Goal: Task Accomplishment & Management: Use online tool/utility

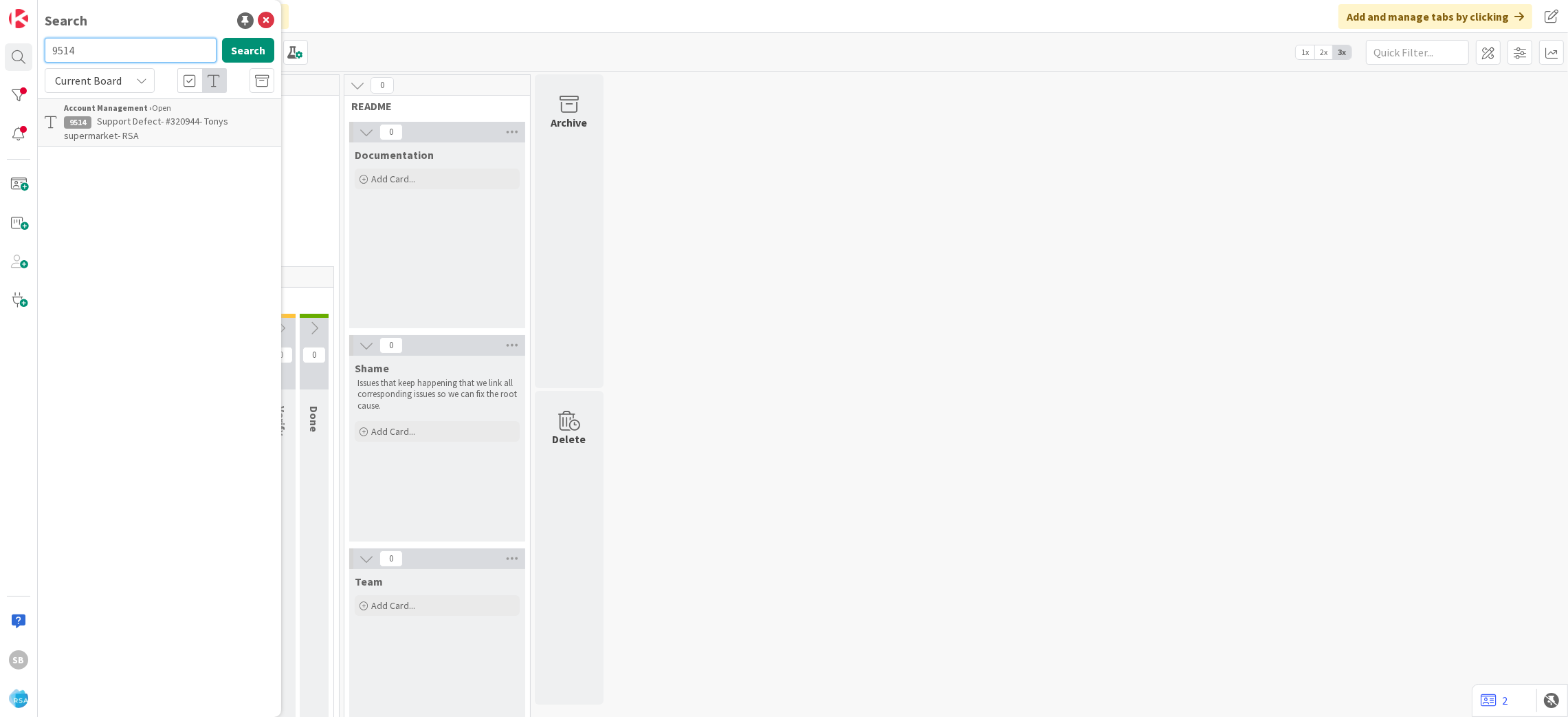
click at [97, 51] on input "9514" at bounding box center [130, 50] width 172 height 24
type input "9515"
click at [165, 120] on span "Support Maintenance - #320954- Moodys Market" at bounding box center [164, 128] width 200 height 27
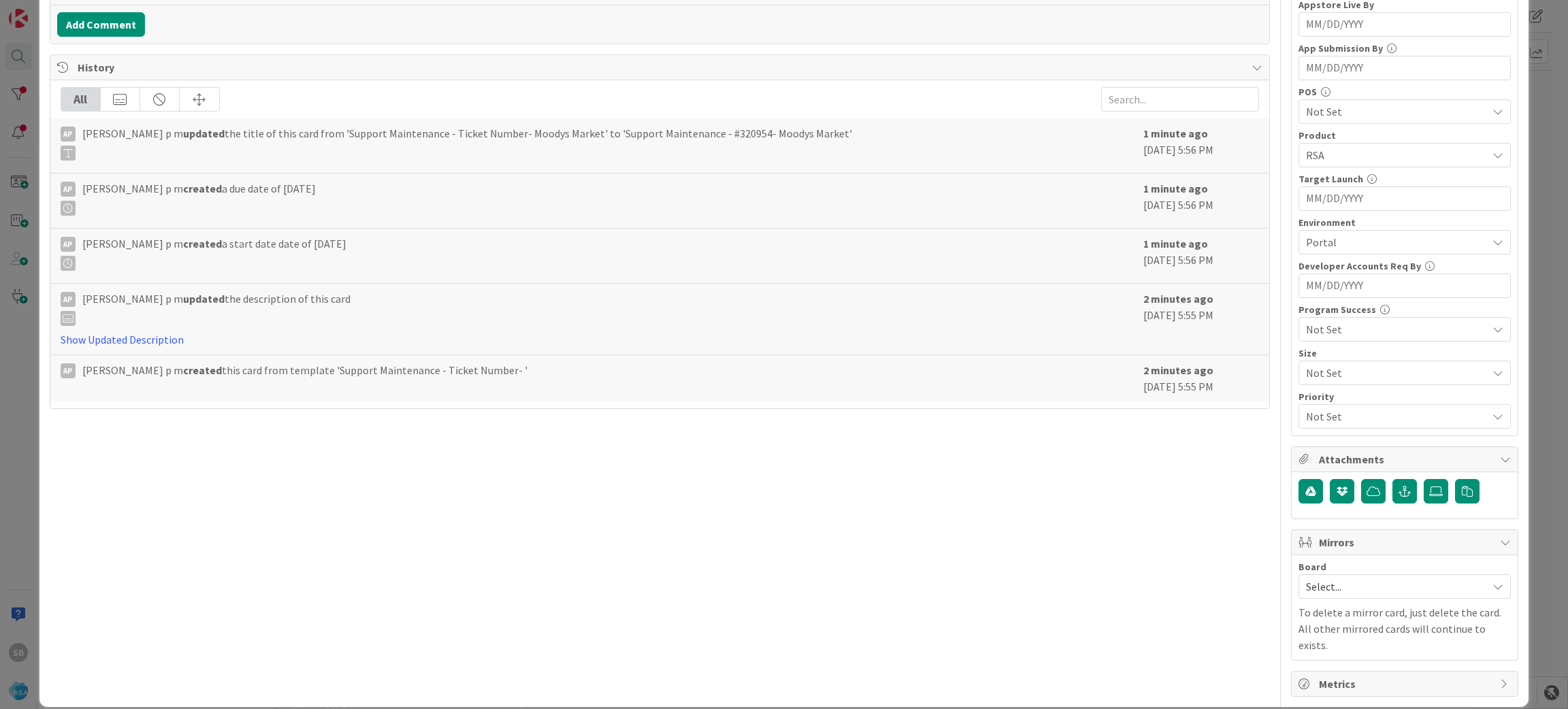
scroll to position [378, 0]
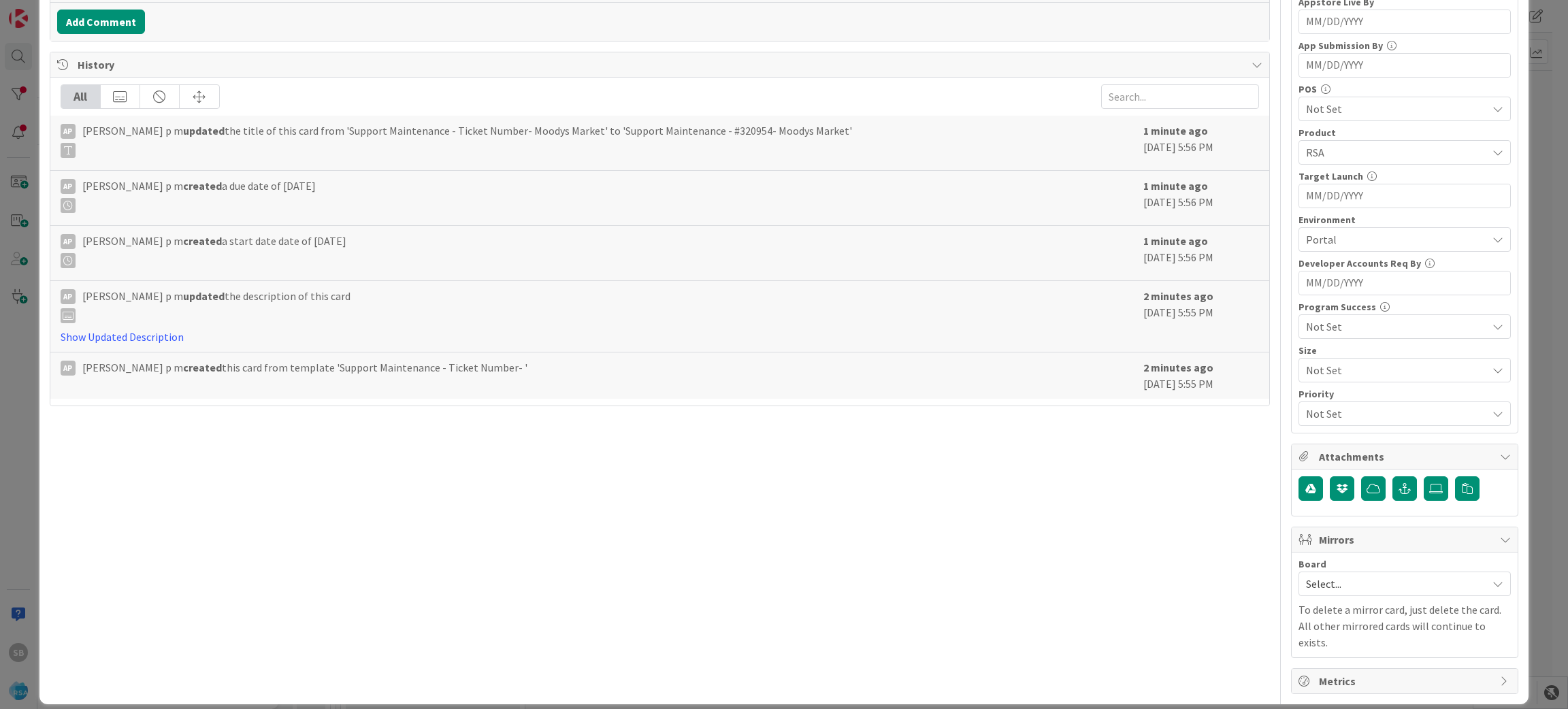
click at [1329, 607] on p "To delete a mirror card, just delete the card. All other mirrored cards will co…" at bounding box center [1404, 625] width 212 height 49
click at [1306, 581] on span "Select..." at bounding box center [1393, 583] width 174 height 19
click at [1324, 672] on span "Software Development" at bounding box center [1413, 672] width 180 height 20
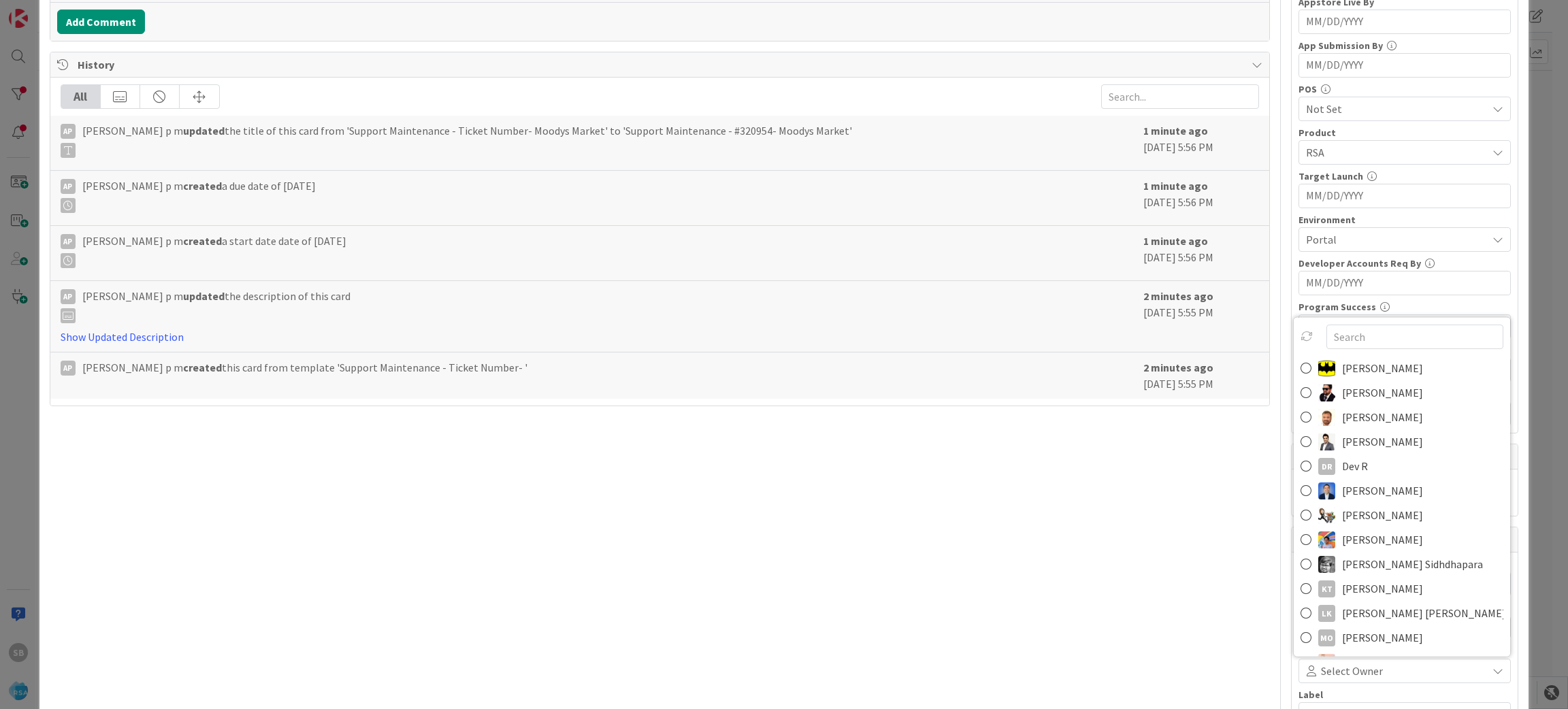
scroll to position [386, 0]
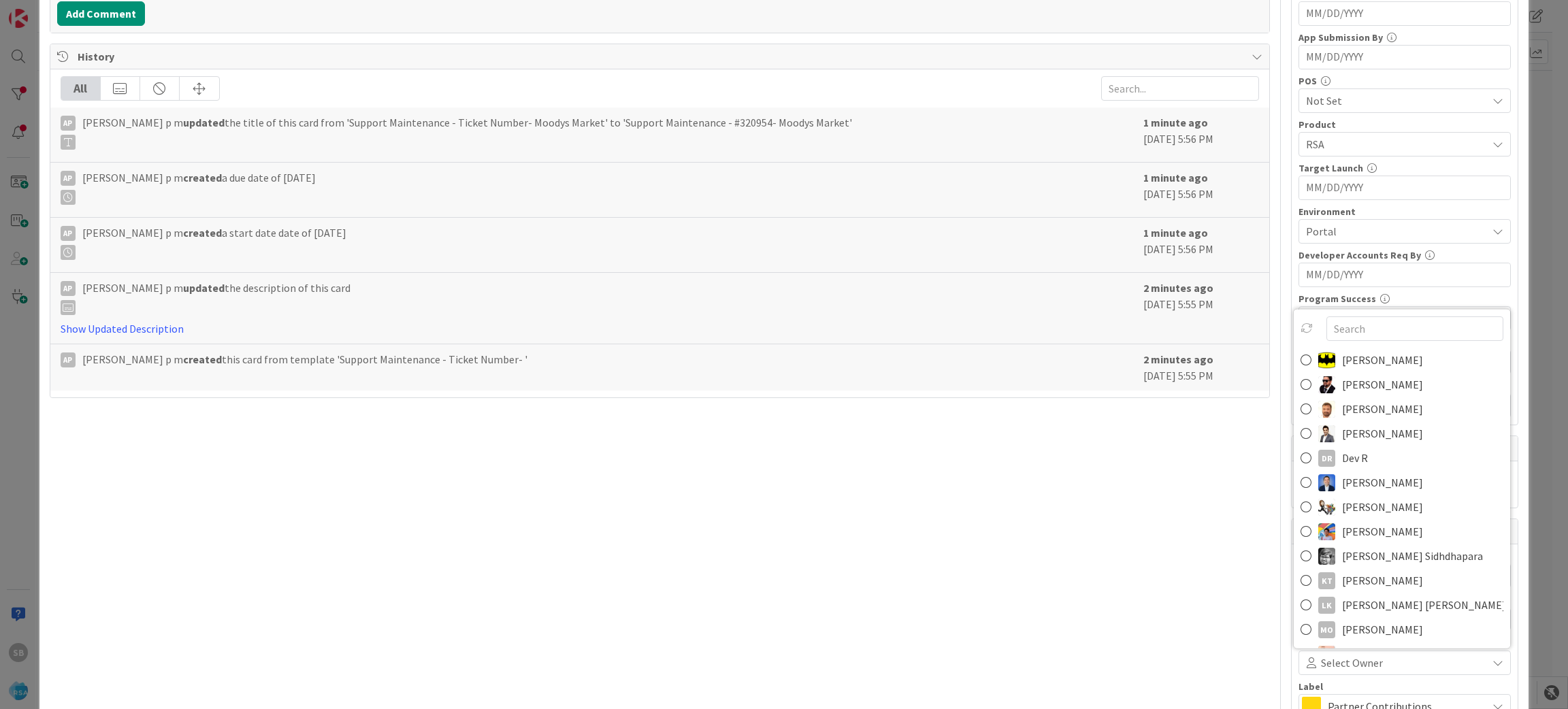
click at [1344, 416] on span "[PERSON_NAME]" at bounding box center [1382, 409] width 81 height 20
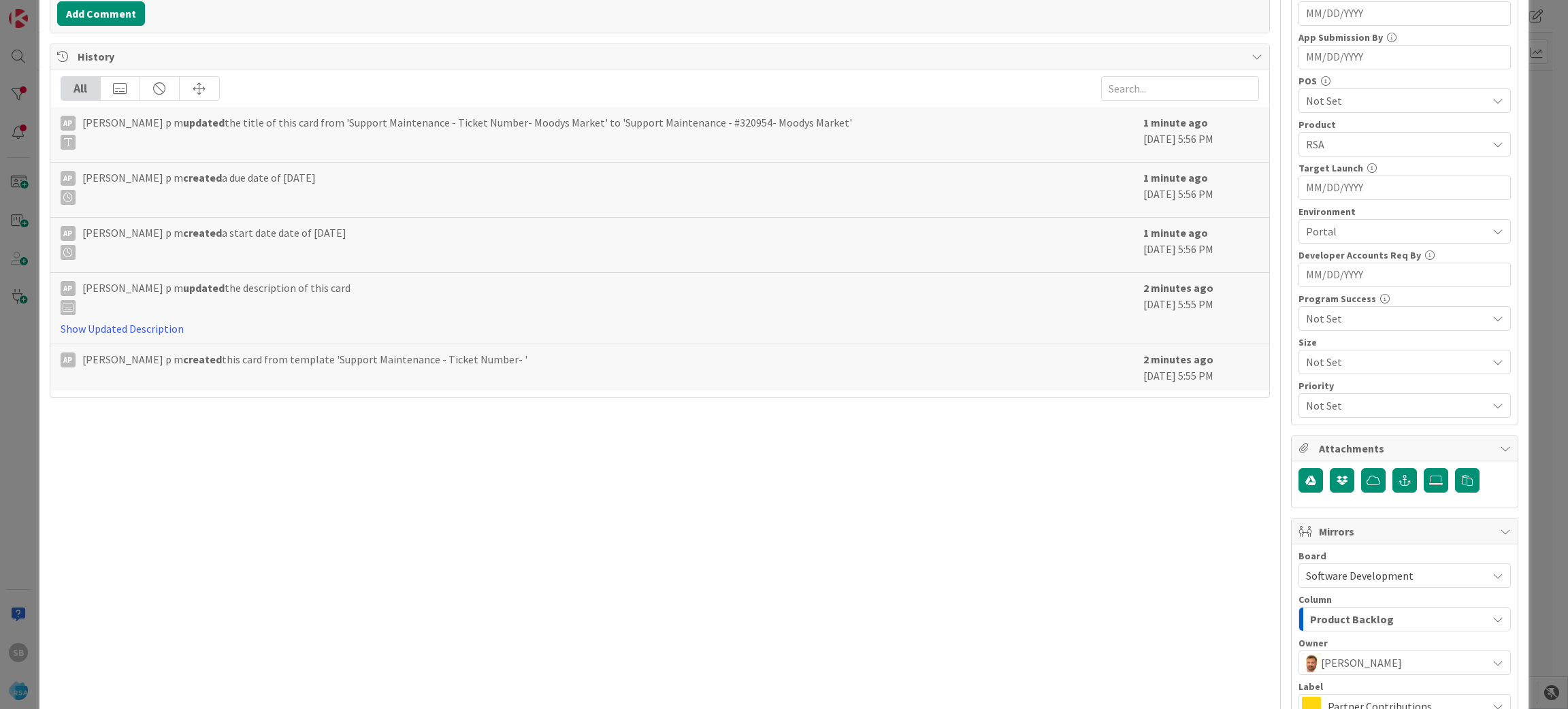
scroll to position [541, 0]
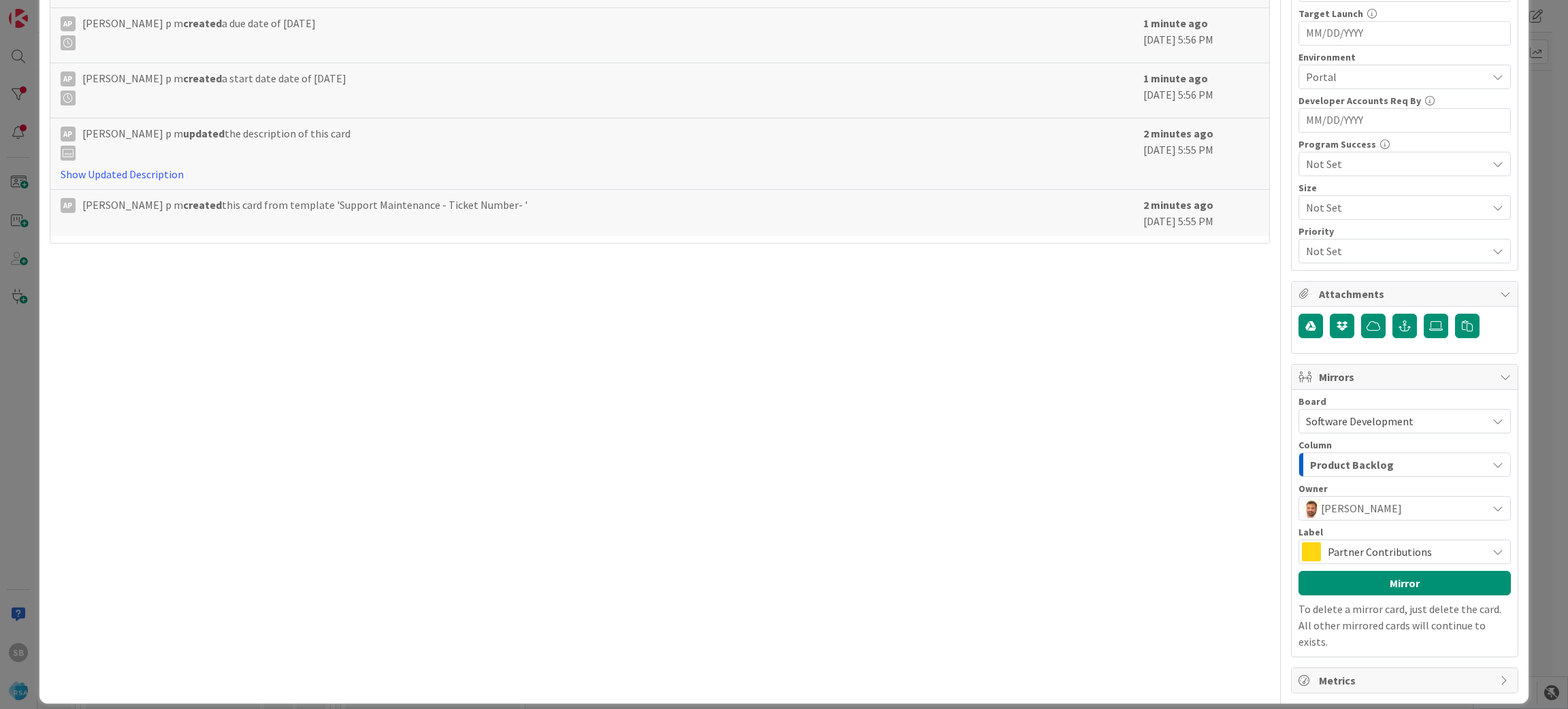
click at [1433, 557] on span "Partner Contributions" at bounding box center [1404, 551] width 152 height 19
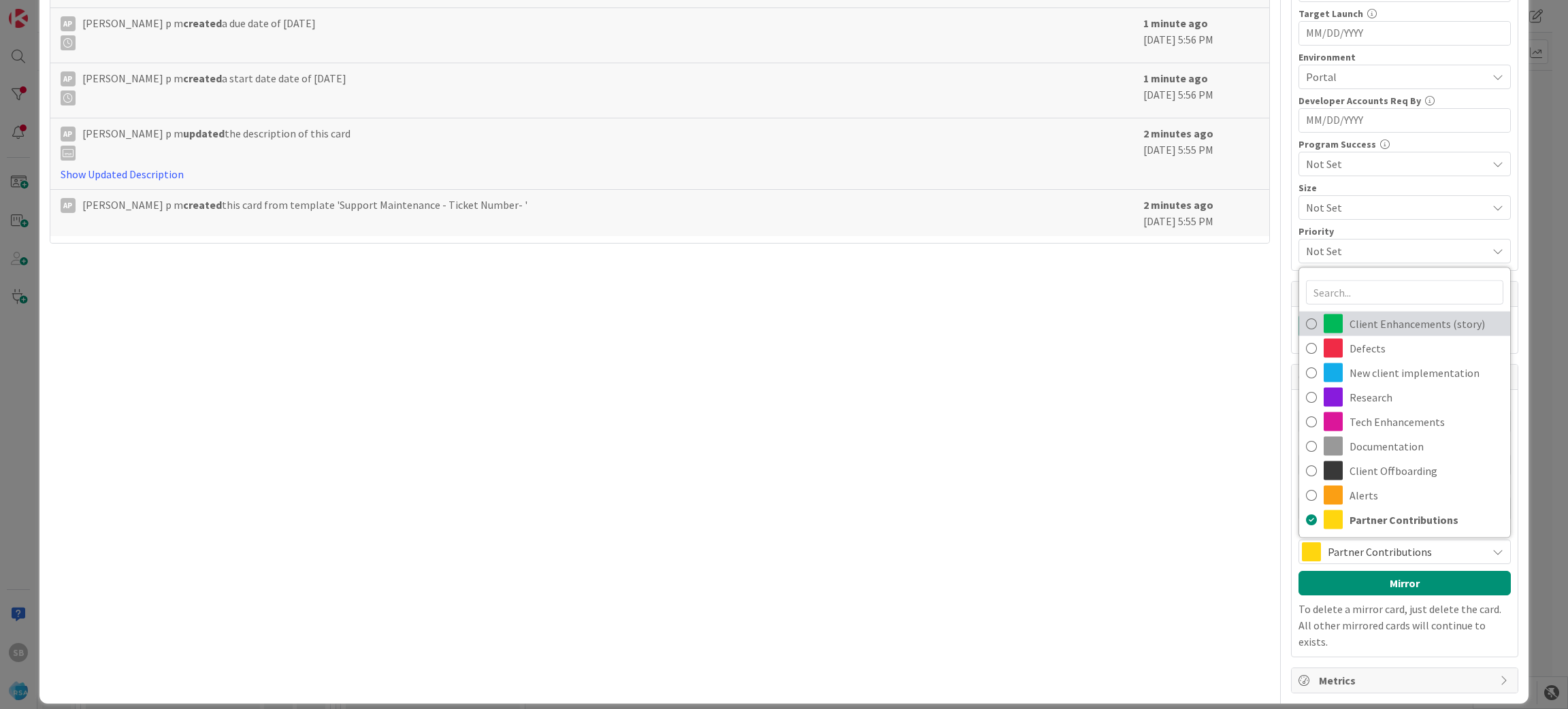
click at [1382, 330] on span "Client Enhancements (story)" at bounding box center [1427, 324] width 154 height 20
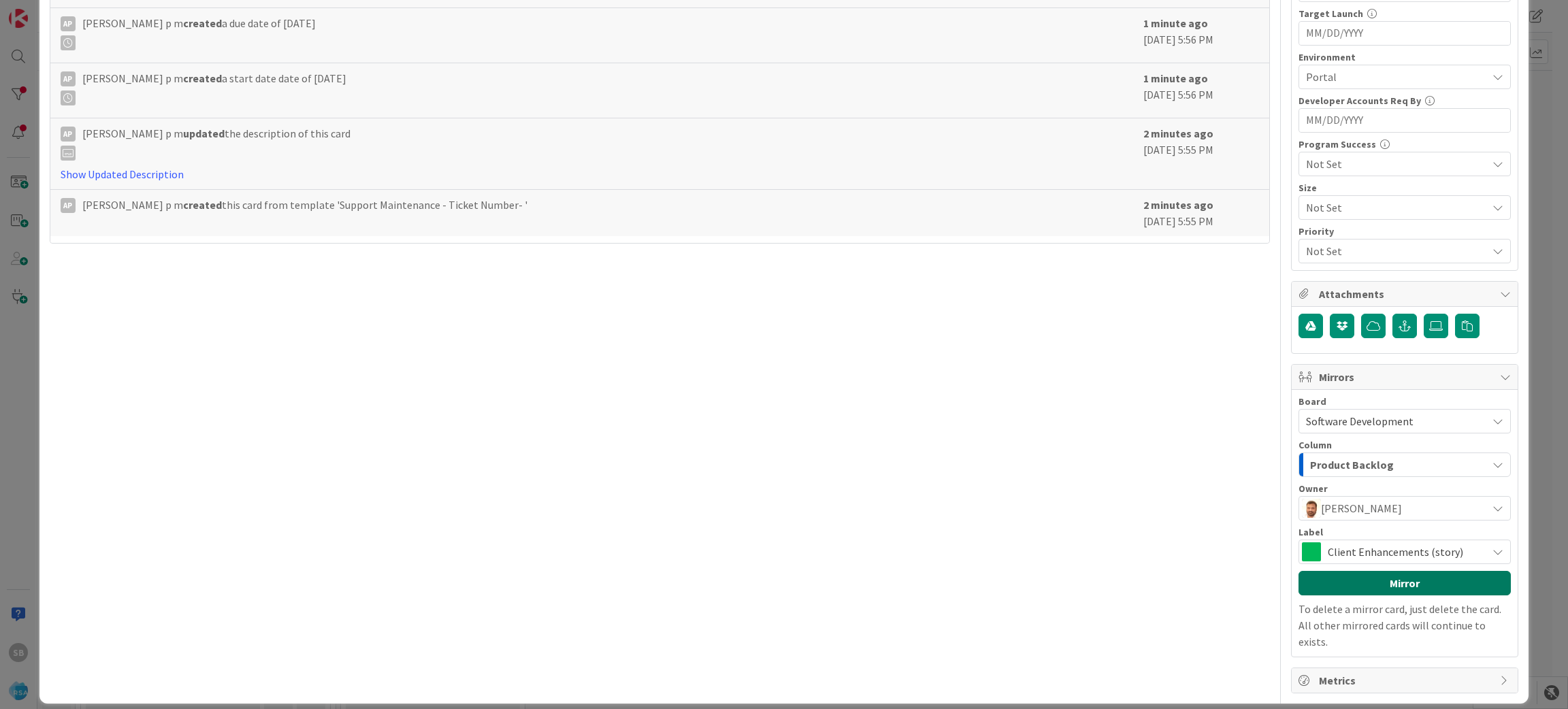
click at [1364, 586] on button "Mirror" at bounding box center [1404, 583] width 212 height 24
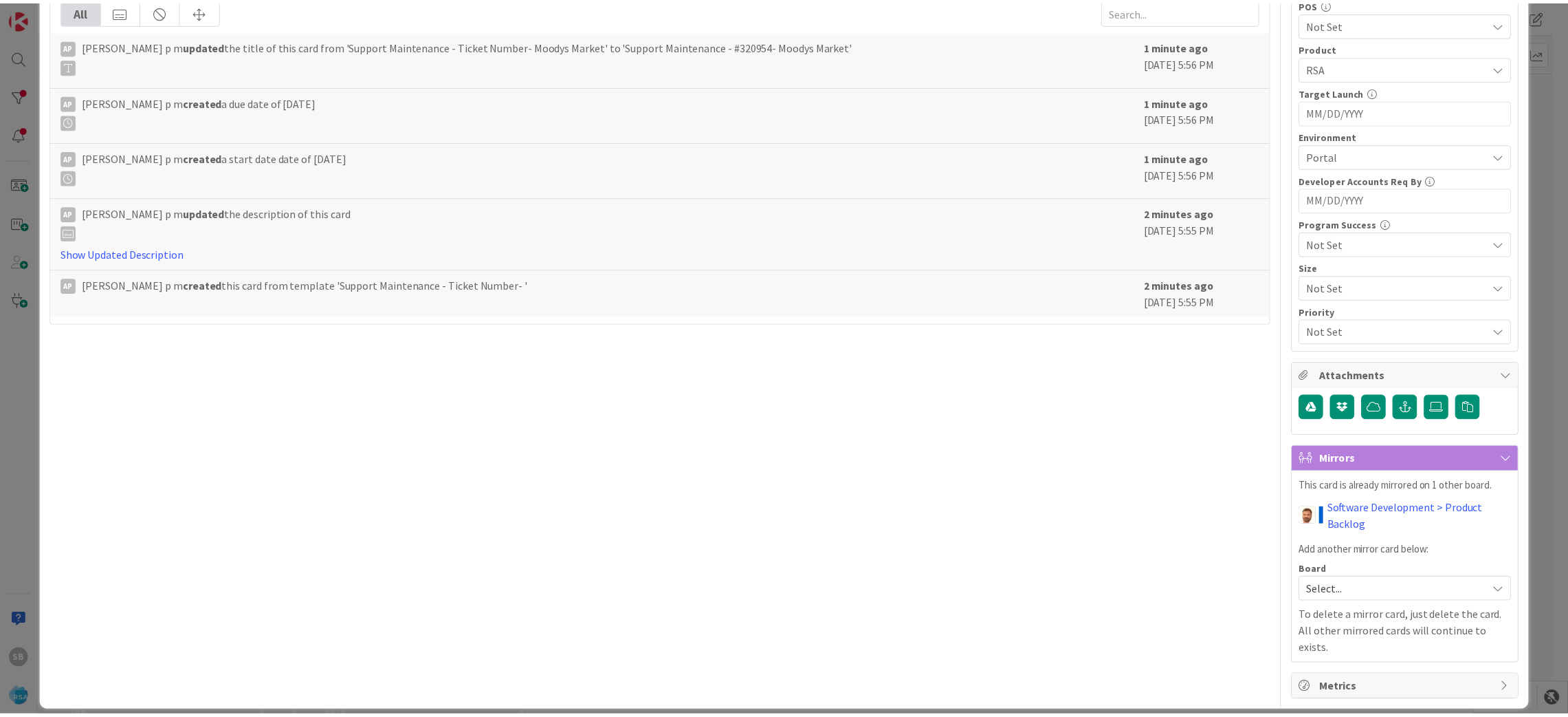
scroll to position [0, 0]
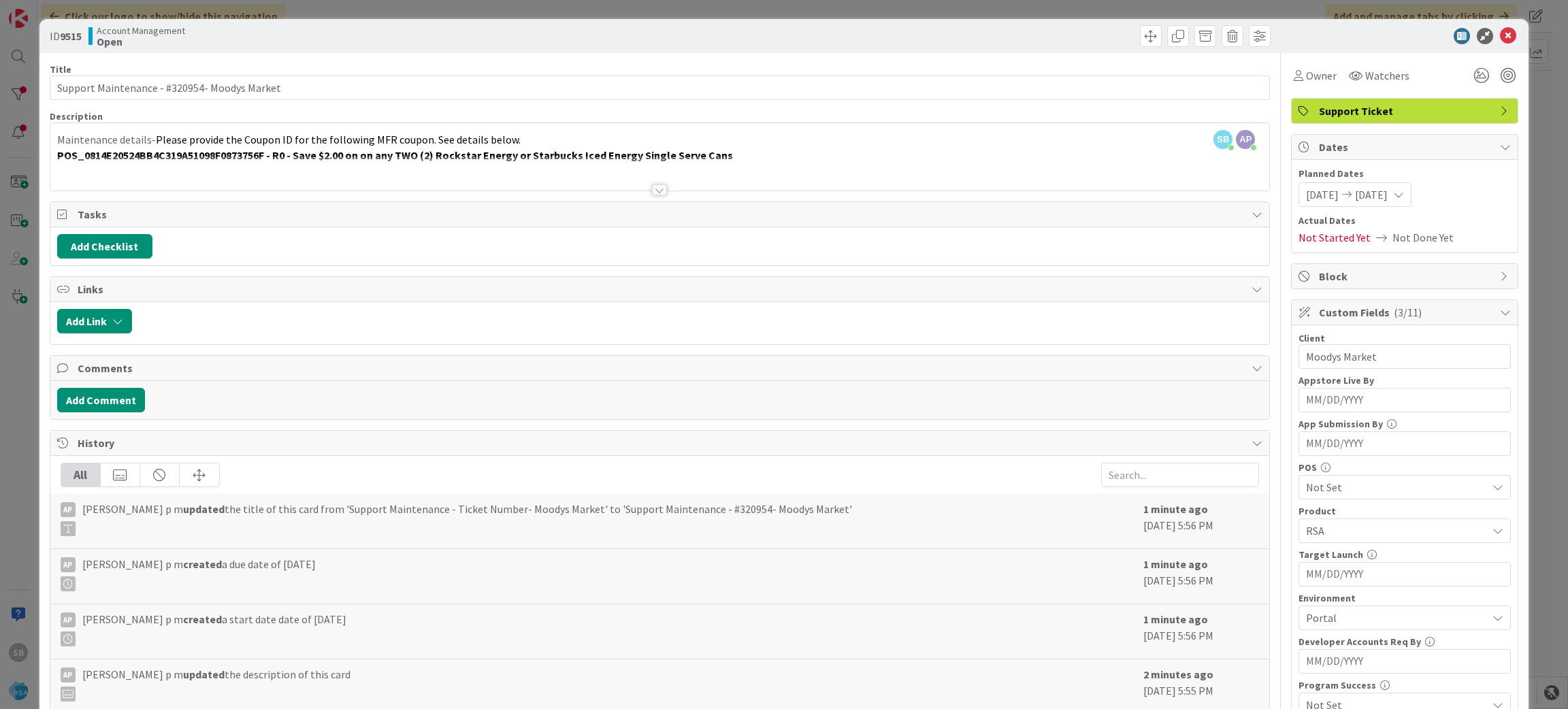
click at [1493, 45] on div "ID 9515 Account Management Open" at bounding box center [784, 35] width 1490 height 34
click at [1500, 38] on icon at bounding box center [1508, 36] width 17 height 17
